Goal: Task Accomplishment & Management: Use online tool/utility

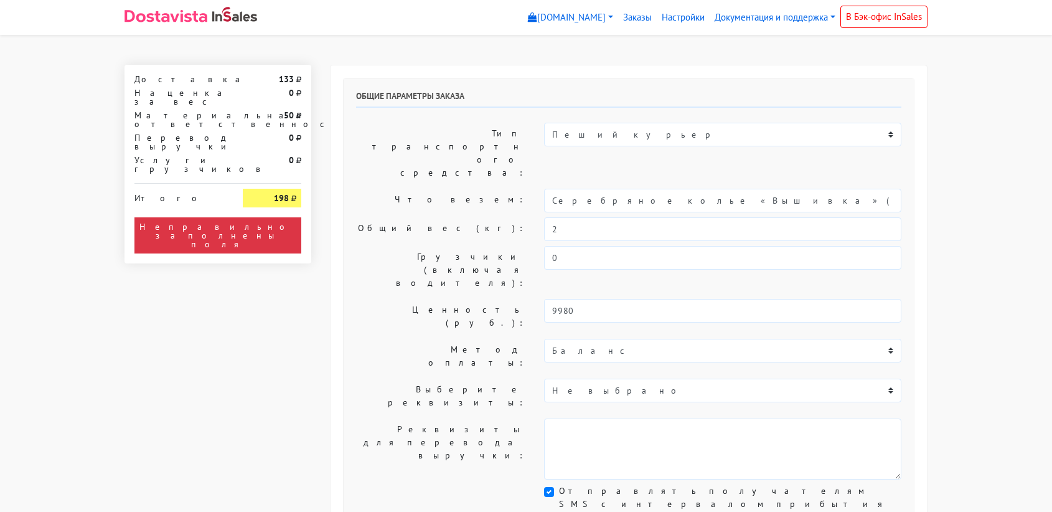
select select "11:00"
select select "21:00"
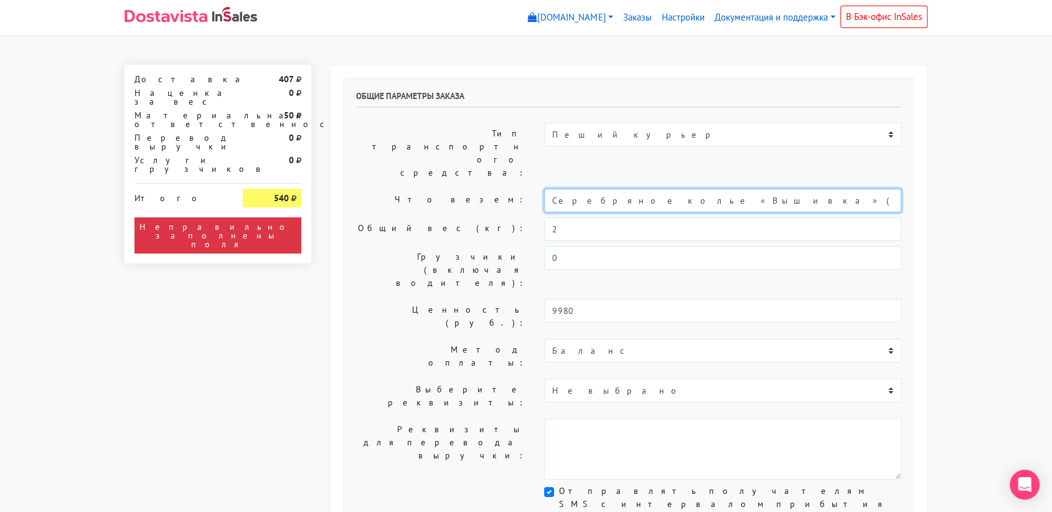
click at [596, 189] on input "Cеребряное колье «Вышивка» (35-40 / -)" at bounding box center [722, 201] width 357 height 24
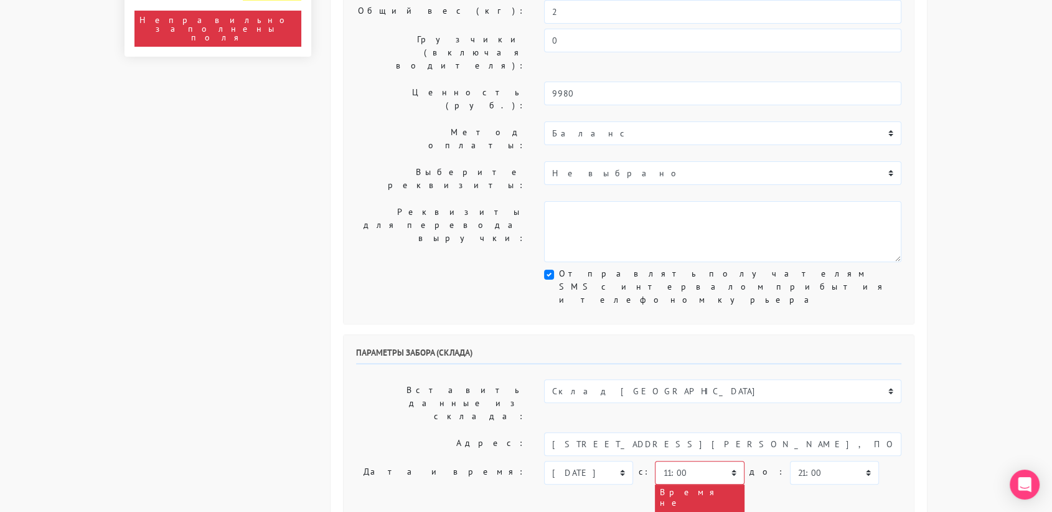
scroll to position [226, 0]
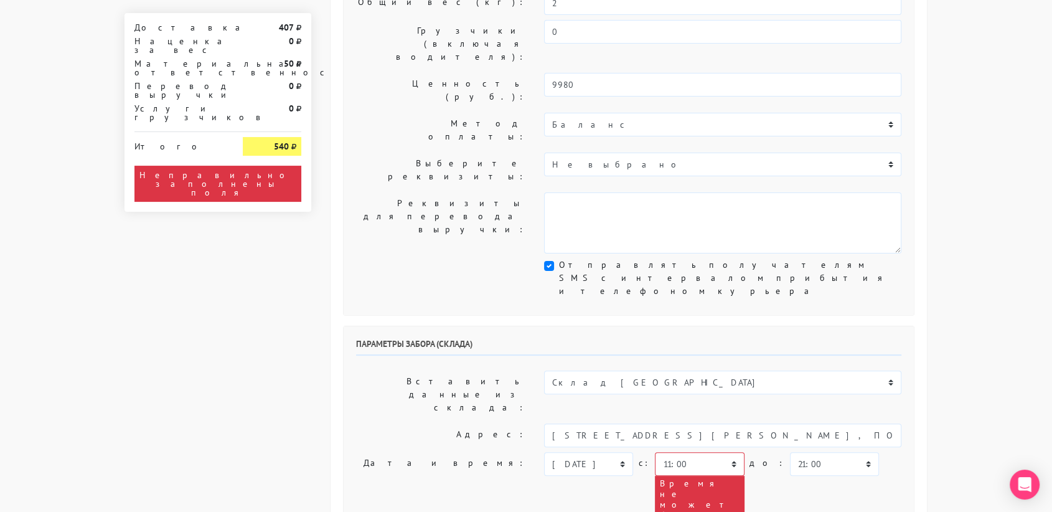
type input "украшения"
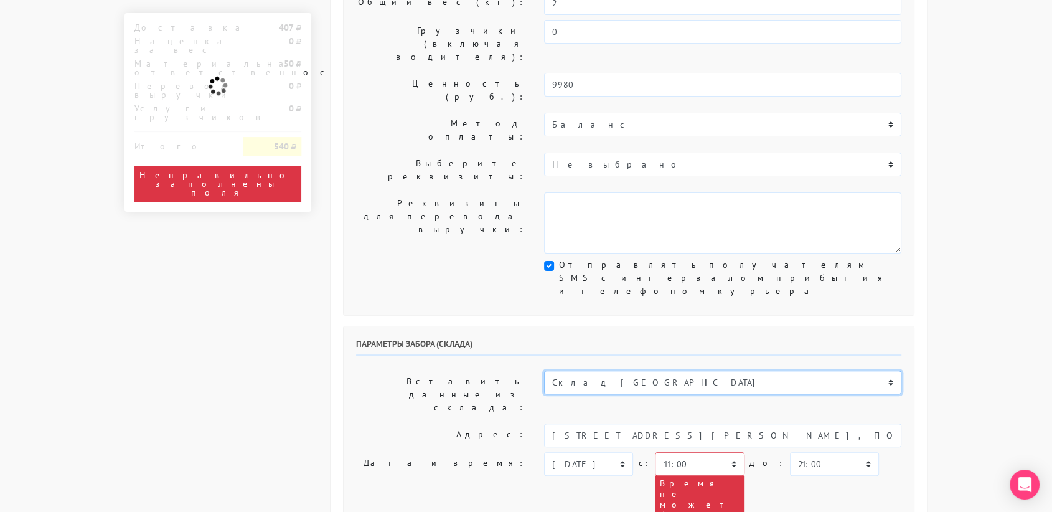
click at [614, 370] on select "Склад [GEOGRAPHIC_DATA] Склад [GEOGRAPHIC_DATA] [GEOGRAPHIC_DATA][PERSON_NAME] …" at bounding box center [722, 382] width 357 height 24
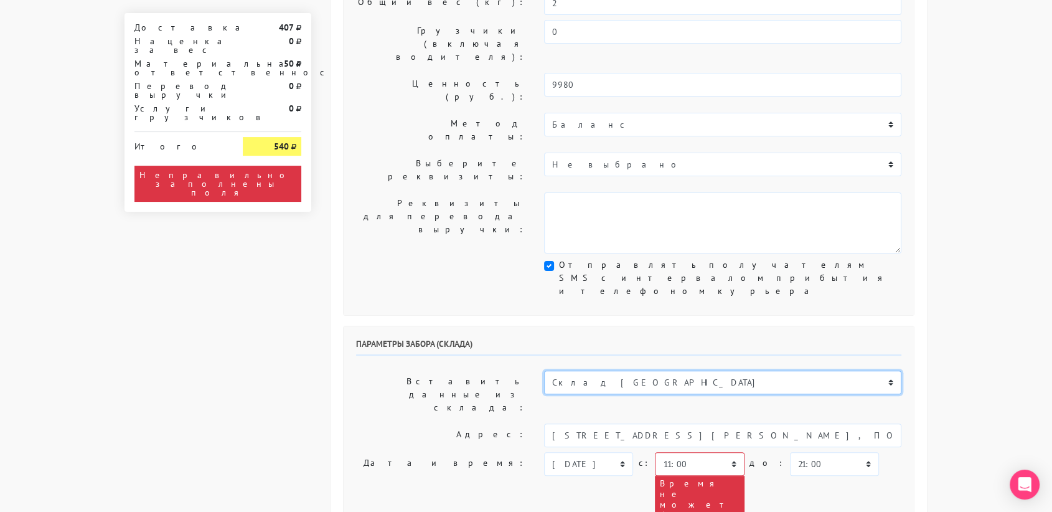
select select "1019"
click at [544, 370] on select "Склад [GEOGRAPHIC_DATA] Склад [GEOGRAPHIC_DATA] [GEOGRAPHIC_DATA][PERSON_NAME] …" at bounding box center [722, 382] width 357 height 24
type input "[STREET_ADDRESS][PERSON_NAME]"
type input "89251806702"
type textarea "Магазин серебряных украшений SBLESKOM (вход со стороны [GEOGRAPHIC_DATA])"
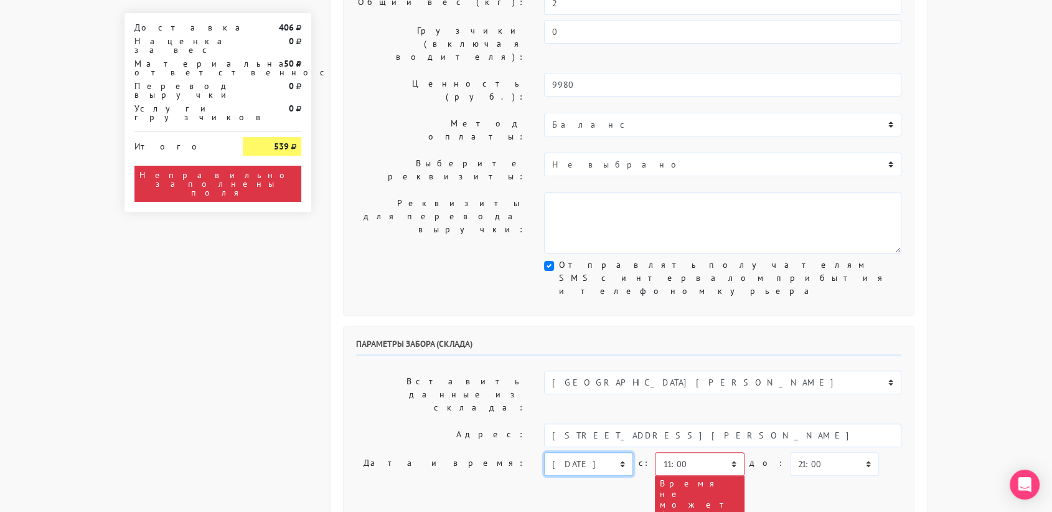
click at [612, 452] on select "[DATE] [DATE] [DATE] [DATE] [DATE] [DATE] [DATE] [DATE] [DATE]" at bounding box center [588, 464] width 89 height 24
select select "[DATE]"
click at [544, 452] on select "[DATE] [DATE] [DATE] [DATE] [DATE] [DATE] [DATE] [DATE] [DATE]" at bounding box center [588, 464] width 89 height 24
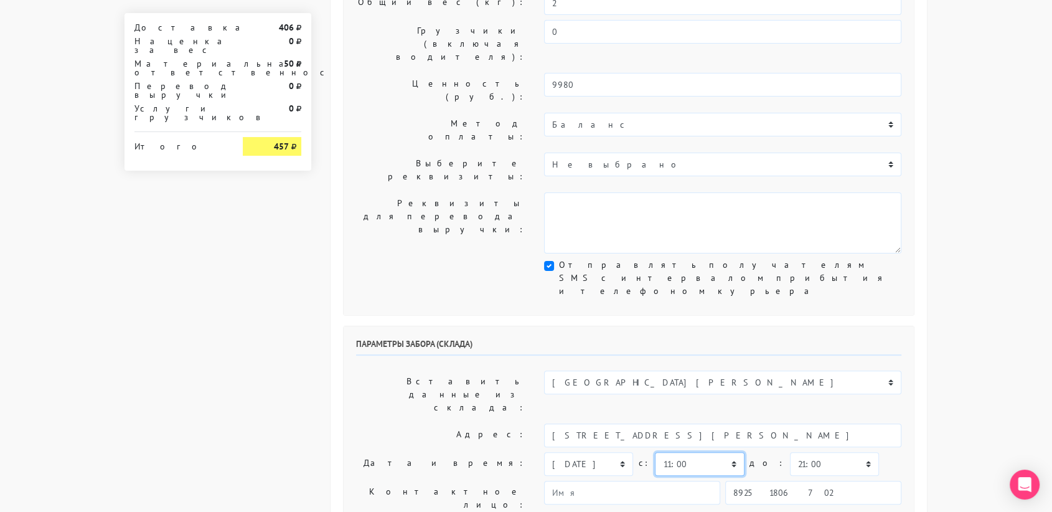
click at [723, 452] on select "00:00 00:30 01:00 01:30 02:00 02:30 03:00 03:30 04:00 04:30 05:00 05:30 06:00 0…" at bounding box center [699, 464] width 89 height 24
select select "10:30"
click at [655, 452] on select "00:00 00:30 01:00 01:30 02:00 02:30 03:00 03:30 04:00 04:30 05:00 05:30 06:00 0…" at bounding box center [699, 464] width 89 height 24
click at [794, 452] on select "00:00 00:30 01:00 01:30 02:00 02:30 03:00 03:30 04:00 04:30 05:00 05:30 06:00 0…" at bounding box center [834, 464] width 89 height 24
select select "11:00"
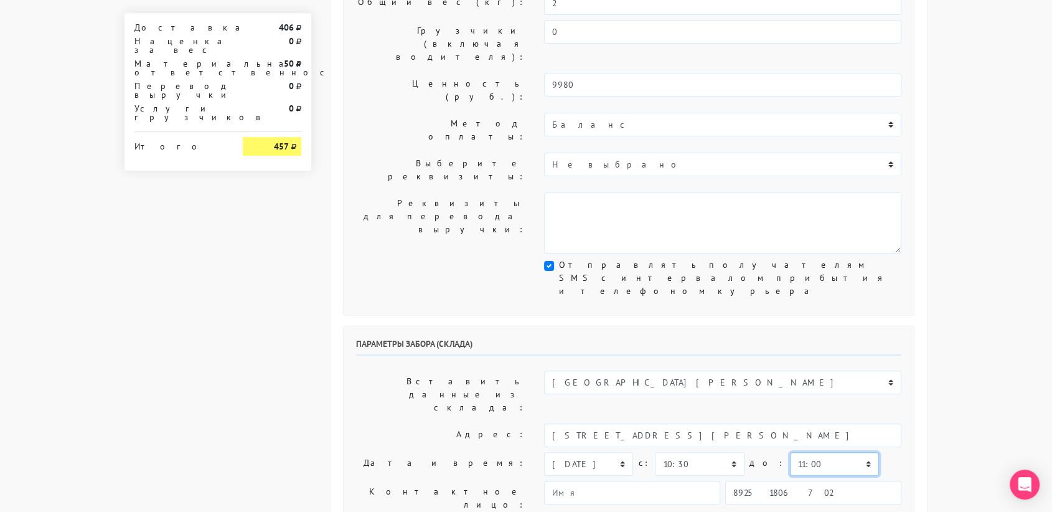
click at [790, 452] on select "00:00 00:30 01:00 01:30 02:00 02:30 03:00 03:30 04:00 04:30 05:00 05:30 06:00 0…" at bounding box center [834, 464] width 89 height 24
click at [814, 480] on input "89251806702" at bounding box center [813, 492] width 176 height 24
type input "9234448187"
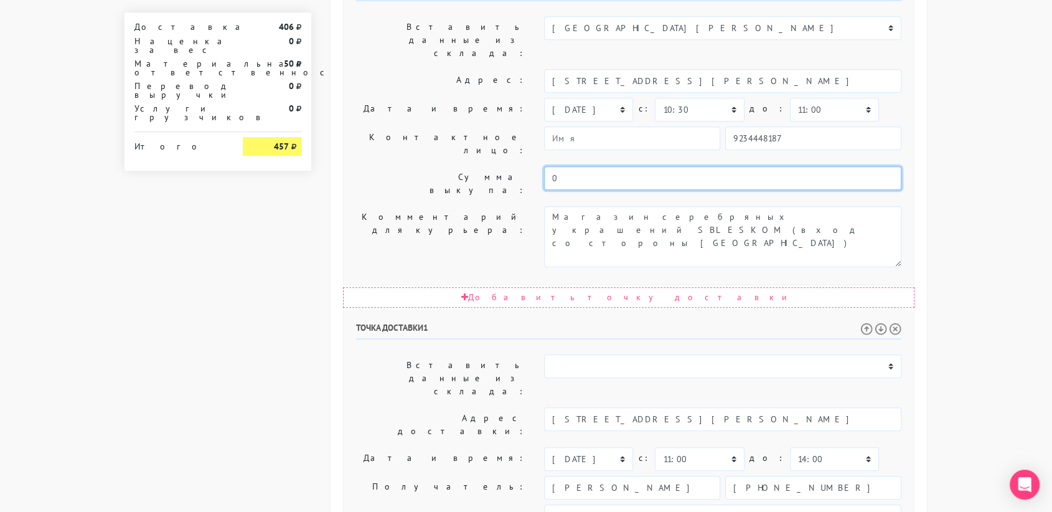
scroll to position [634, 0]
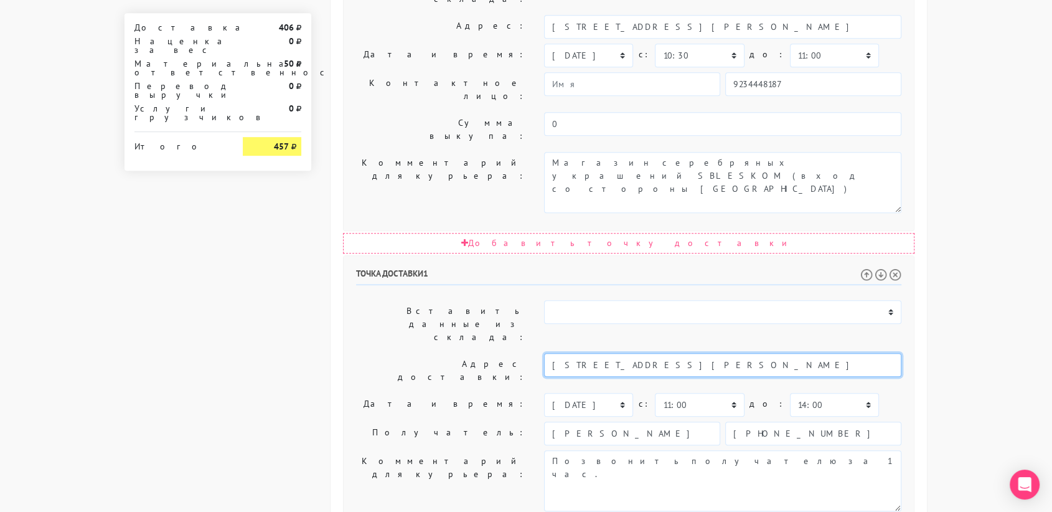
drag, startPoint x: 703, startPoint y: 173, endPoint x: 678, endPoint y: 169, distance: 25.9
click at [678, 353] on input "[STREET_ADDRESS][PERSON_NAME]" at bounding box center [722, 365] width 357 height 24
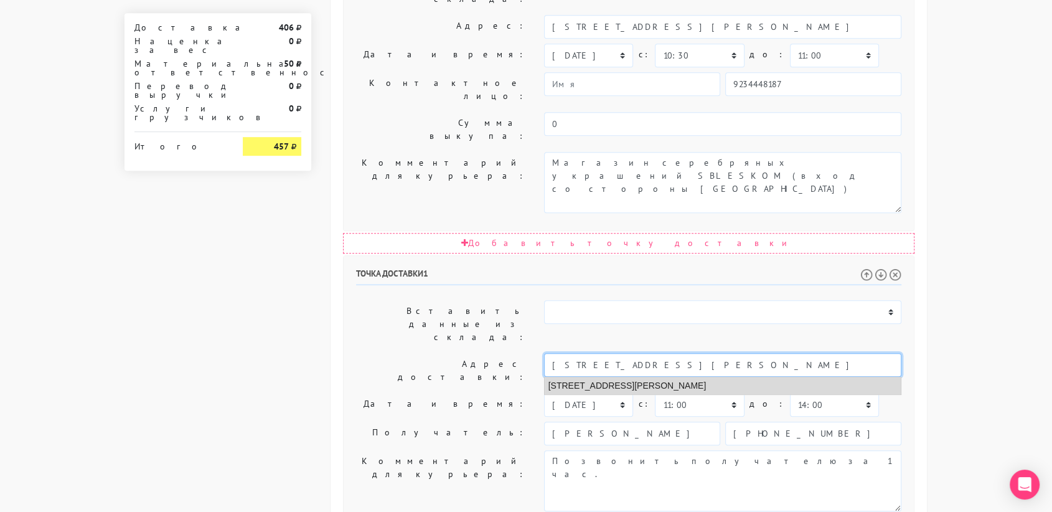
click at [688, 377] on li "[STREET_ADDRESS][PERSON_NAME]" at bounding box center [723, 385] width 357 height 17
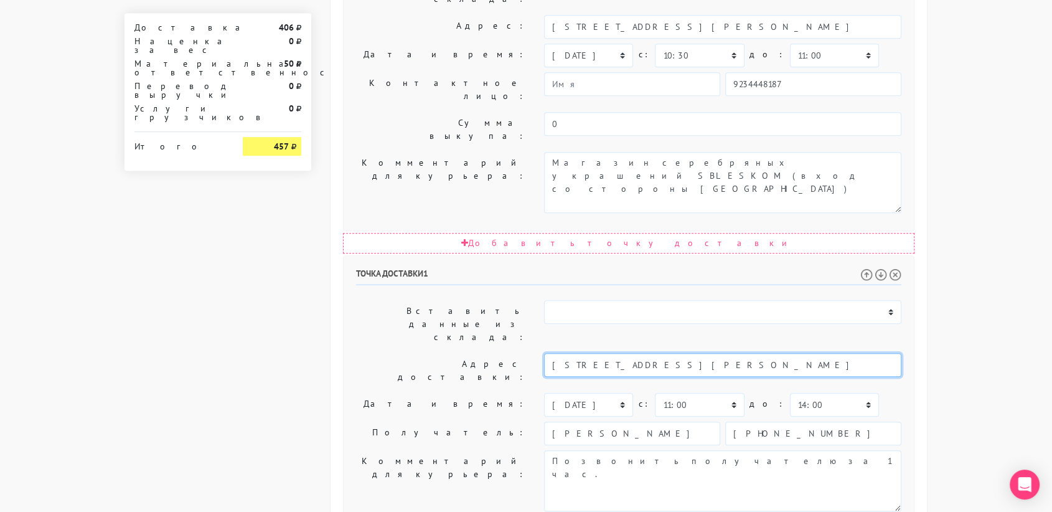
type input "[STREET_ADDRESS][PERSON_NAME]"
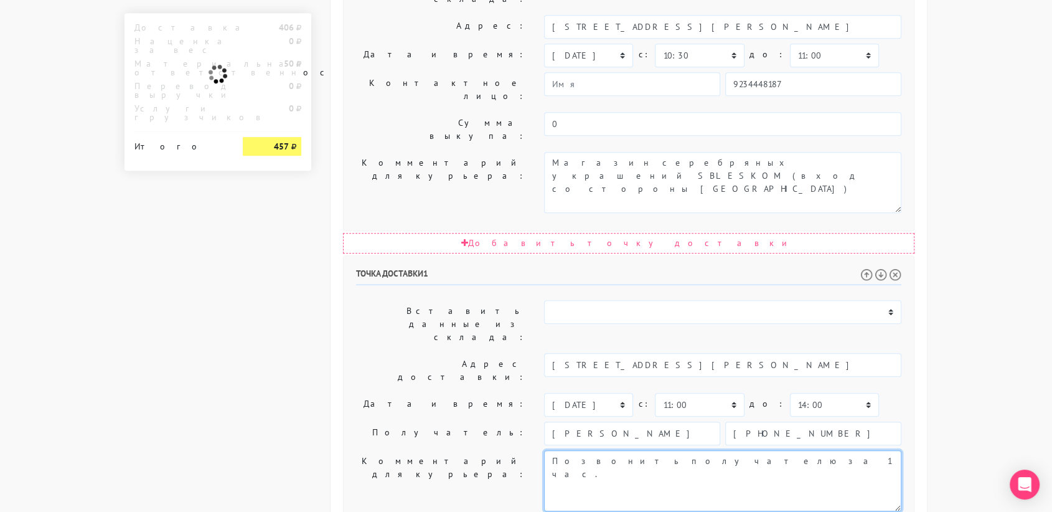
click at [712, 450] on textarea "Позвонить получателю за 1 час." at bounding box center [722, 480] width 357 height 61
paste textarea "кв 71"
type textarea "Позвонить получателю за 1 час. кв 71"
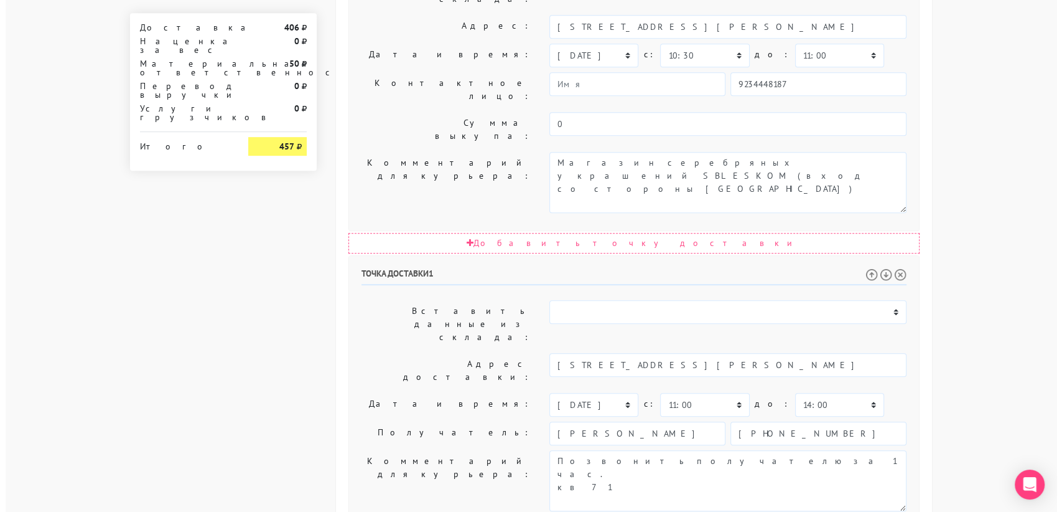
scroll to position [0, 0]
